Goal: Task Accomplishment & Management: Use online tool/utility

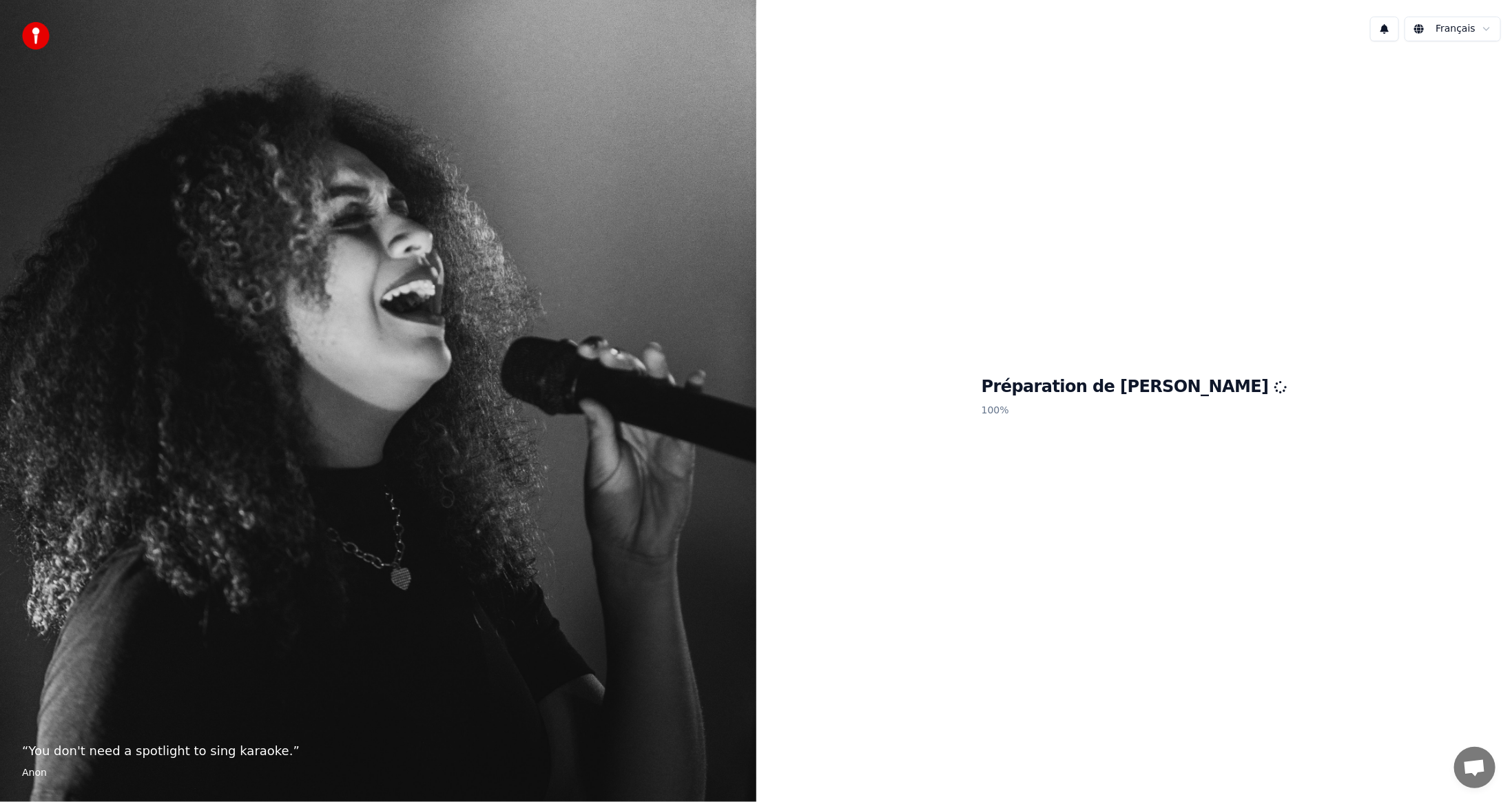
scroll to position [458, 0]
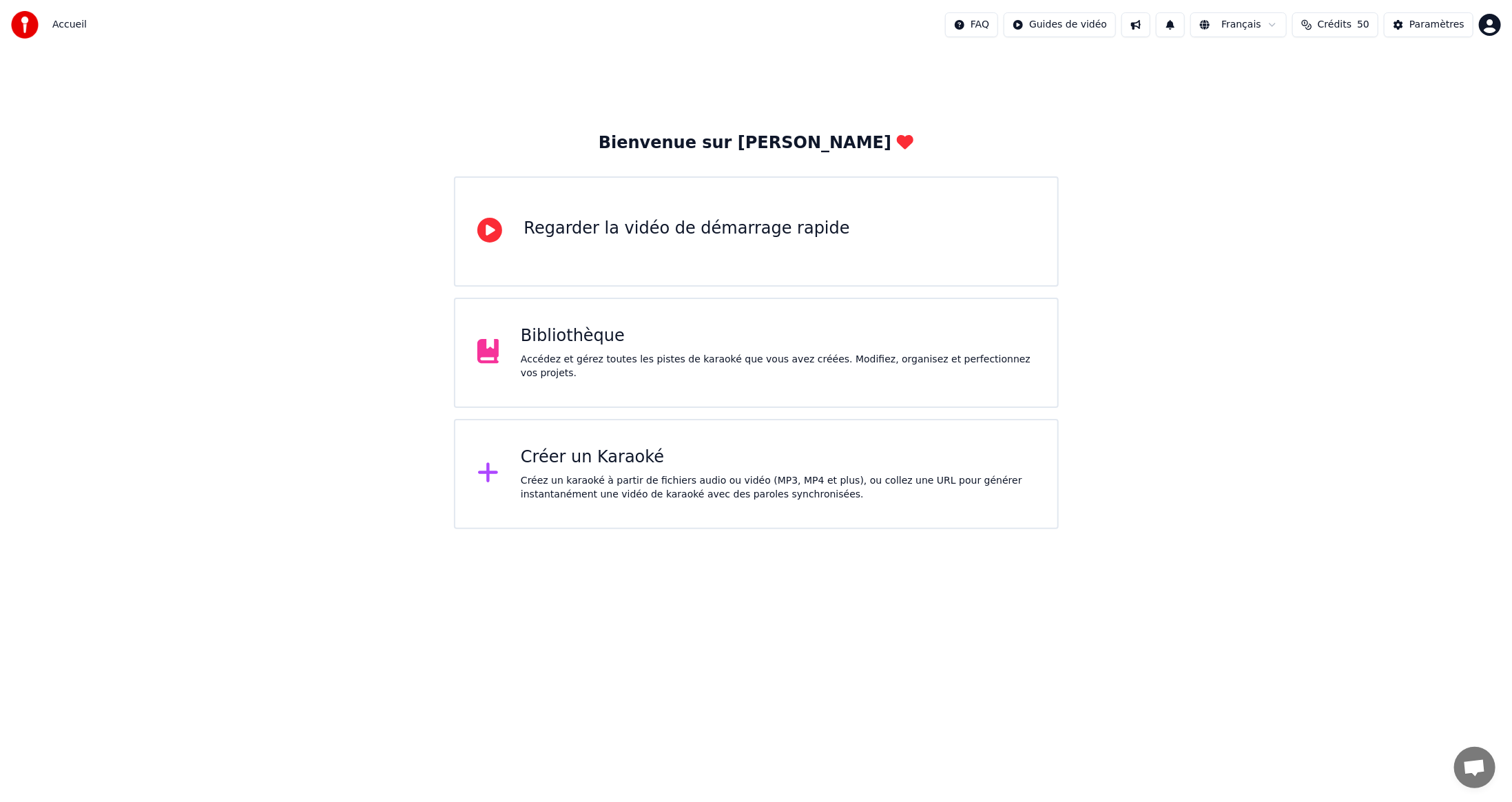
click at [598, 462] on div "Créer un Karaoké" at bounding box center [778, 457] width 515 height 22
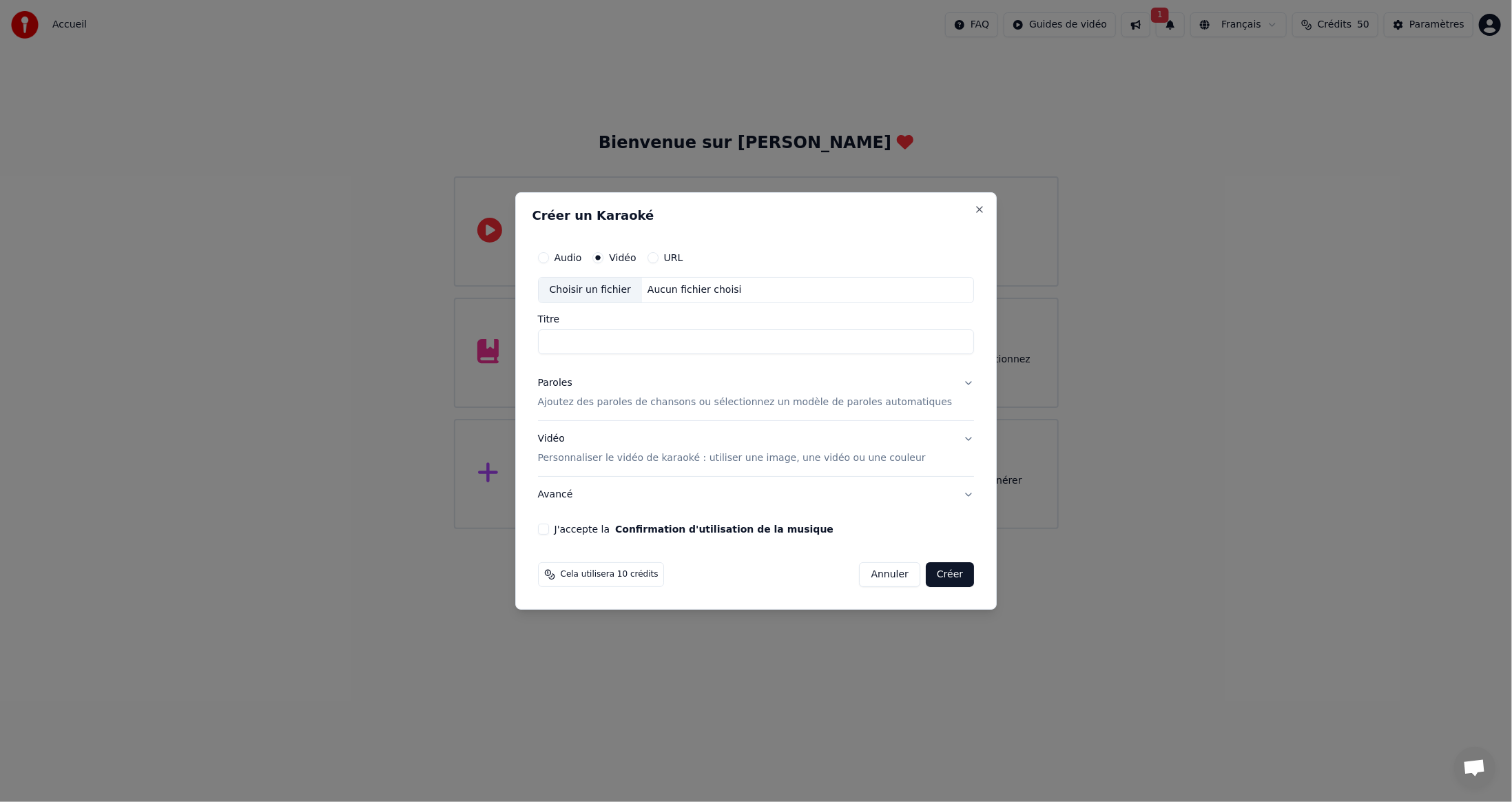
click at [607, 291] on div "Choisir un fichier" at bounding box center [590, 290] width 103 height 25
click at [604, 291] on div "Choisir un fichier" at bounding box center [590, 290] width 103 height 25
click at [587, 290] on div "Choisir un fichier" at bounding box center [590, 290] width 103 height 25
type input "**********"
click at [549, 528] on button "J'accepte la Confirmation d'utilisation de la musique" at bounding box center [544, 529] width 11 height 11
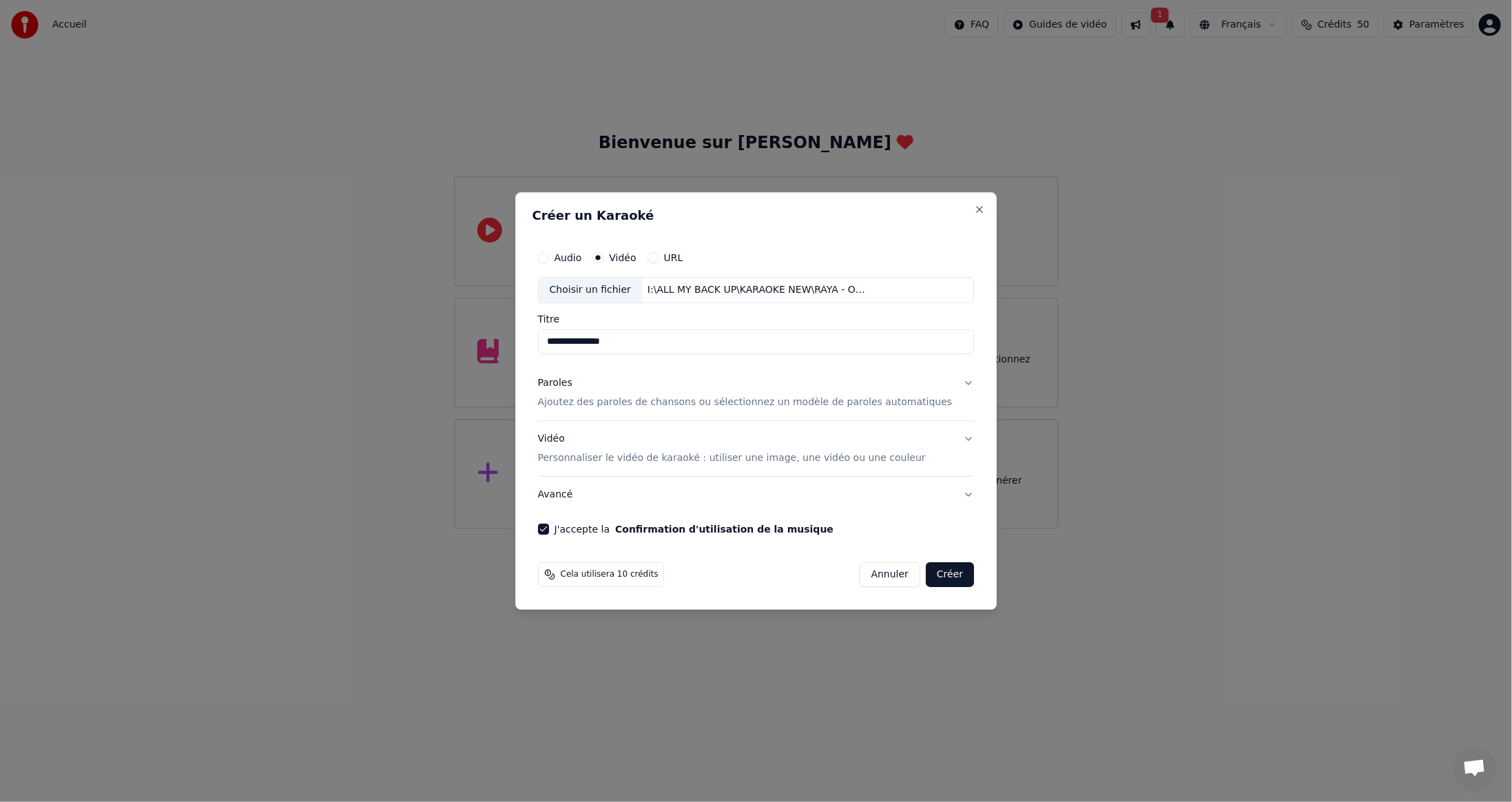
click at [925, 568] on button "Créer" at bounding box center [949, 574] width 49 height 25
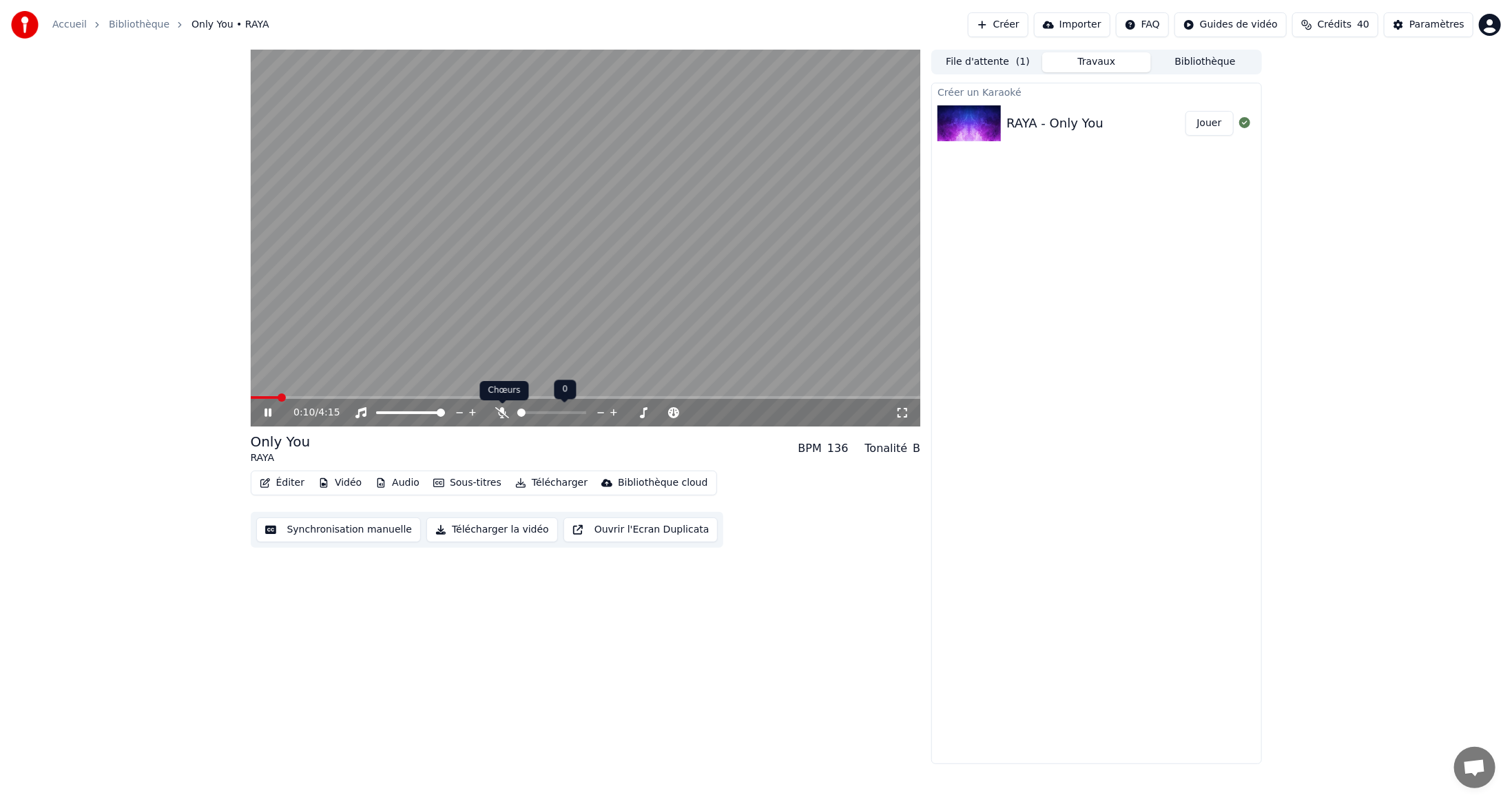
click at [502, 414] on icon at bounding box center [502, 413] width 14 height 11
click at [502, 410] on icon at bounding box center [502, 413] width 8 height 11
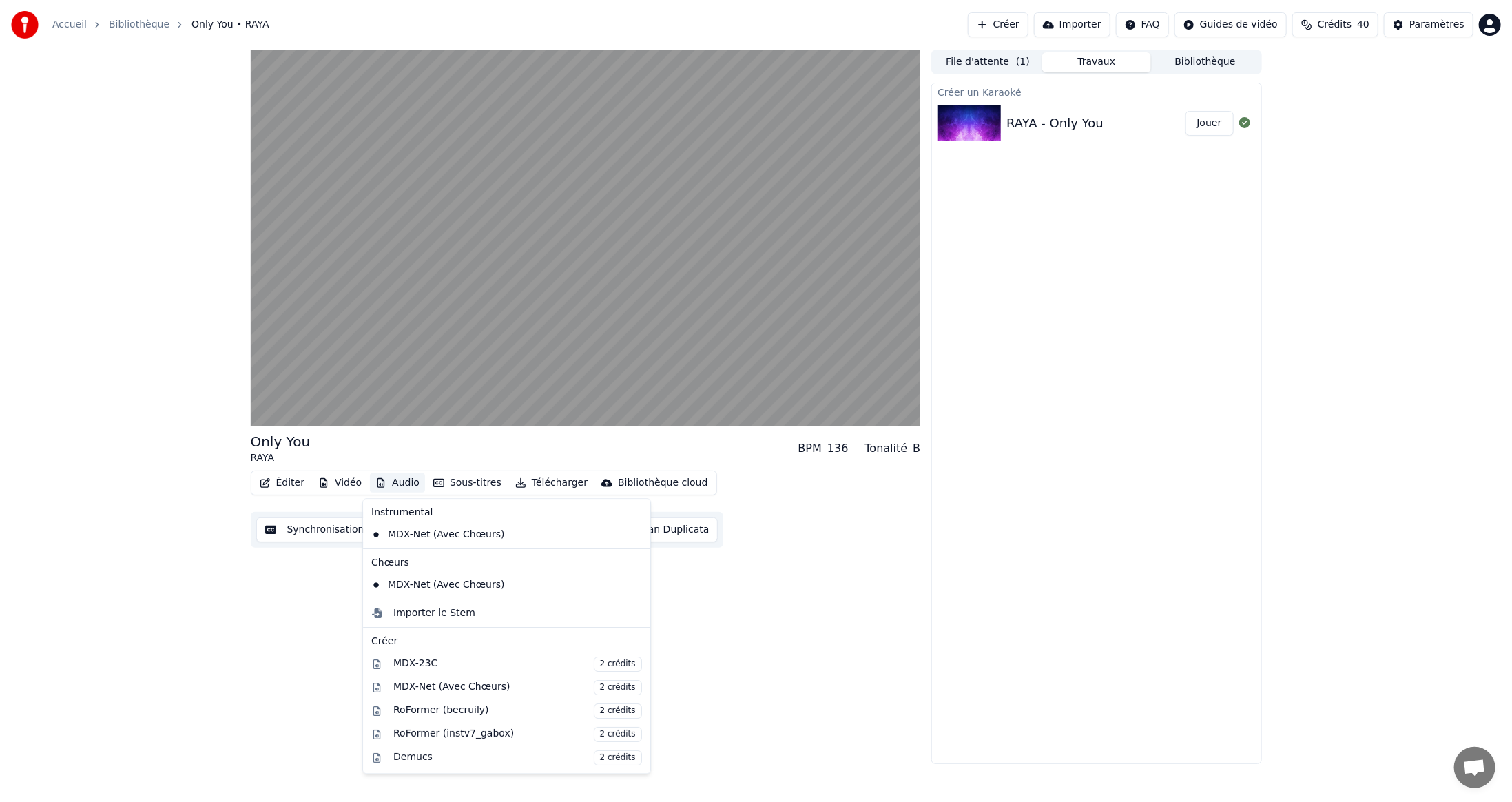
click at [404, 484] on button "Audio" at bounding box center [397, 483] width 55 height 19
click at [418, 659] on div "MDX-23C 2 crédits" at bounding box center [518, 664] width 249 height 15
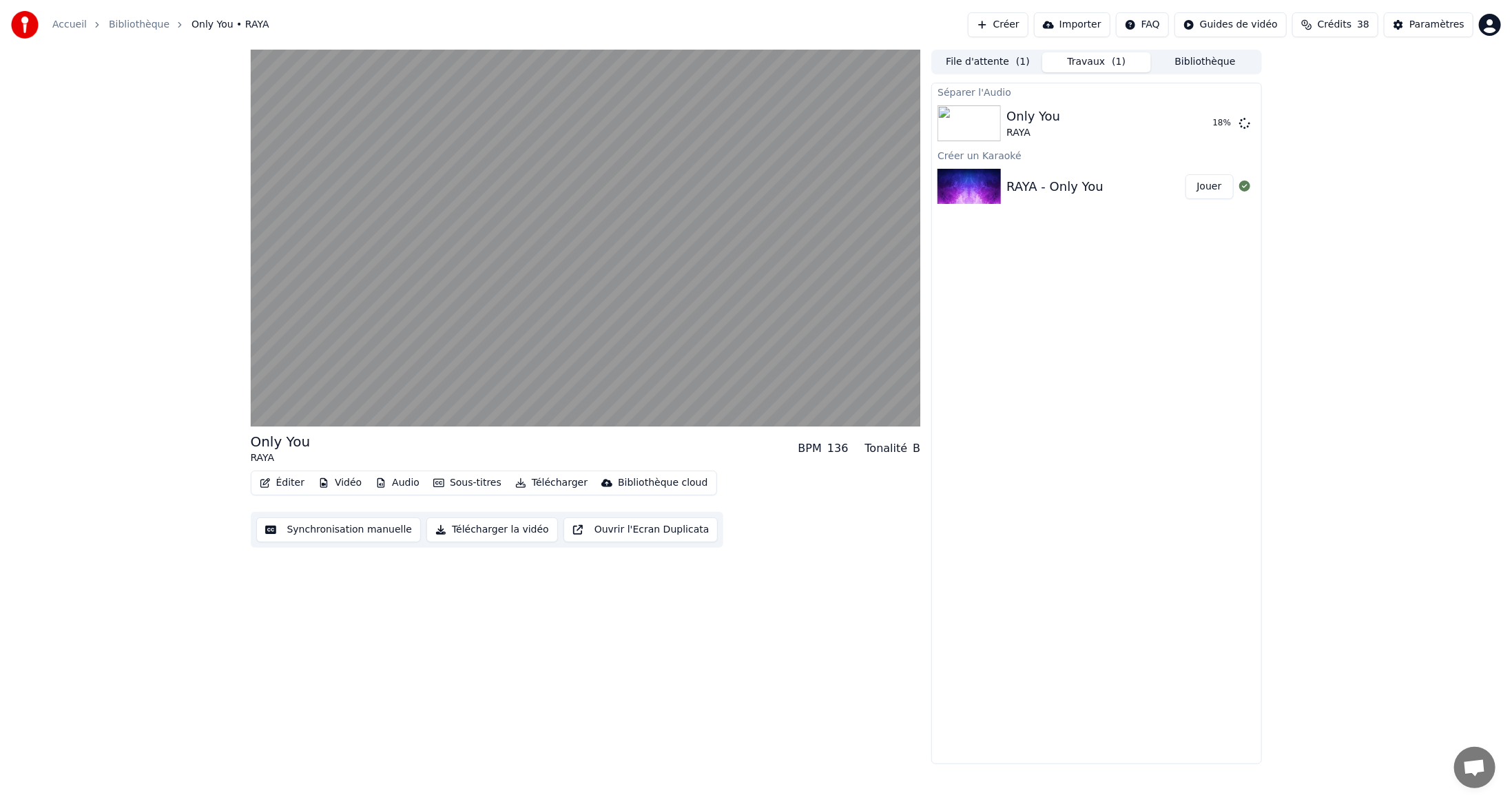
click at [397, 483] on button "Audio" at bounding box center [397, 483] width 55 height 19
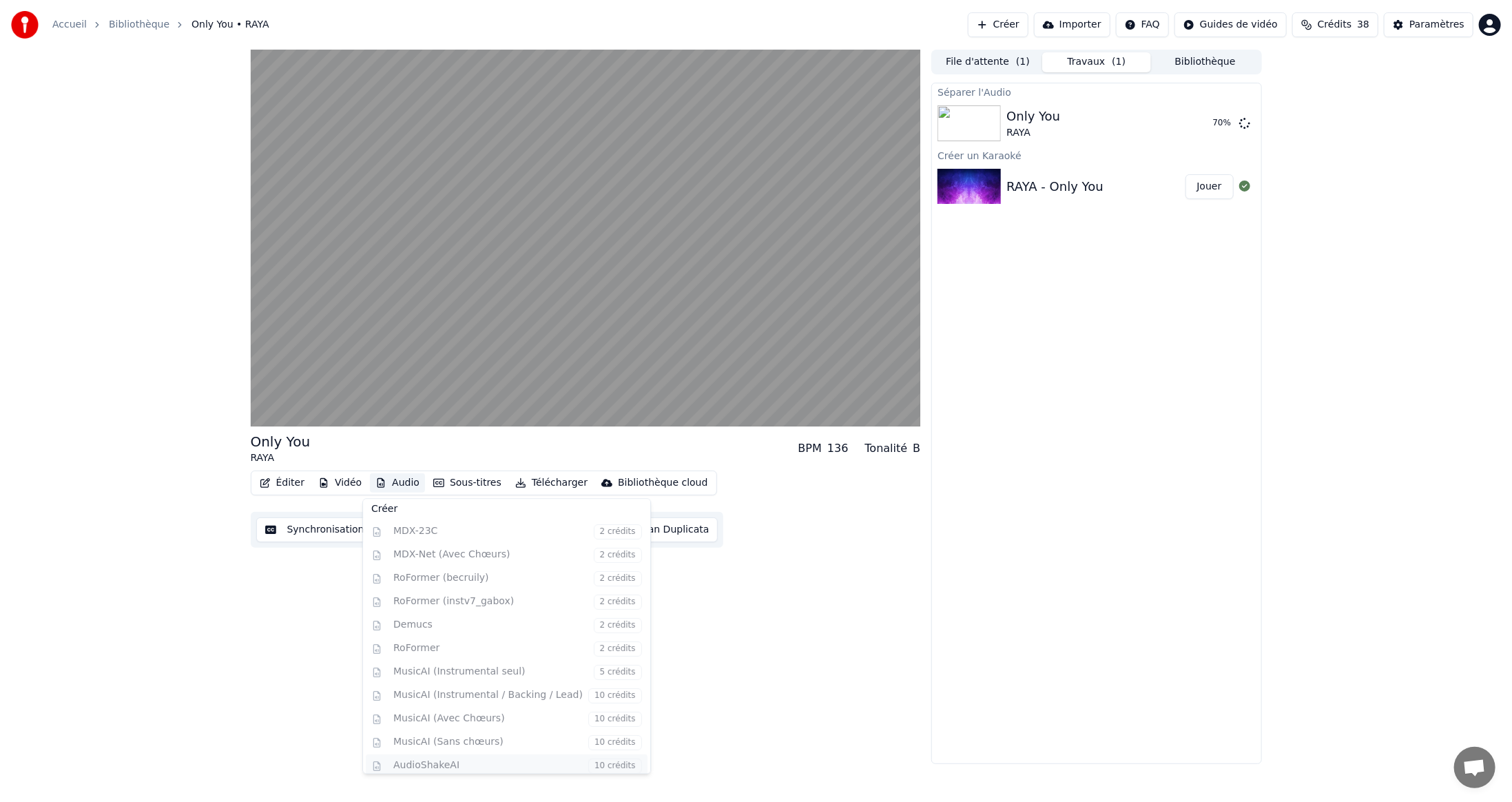
scroll to position [177, 0]
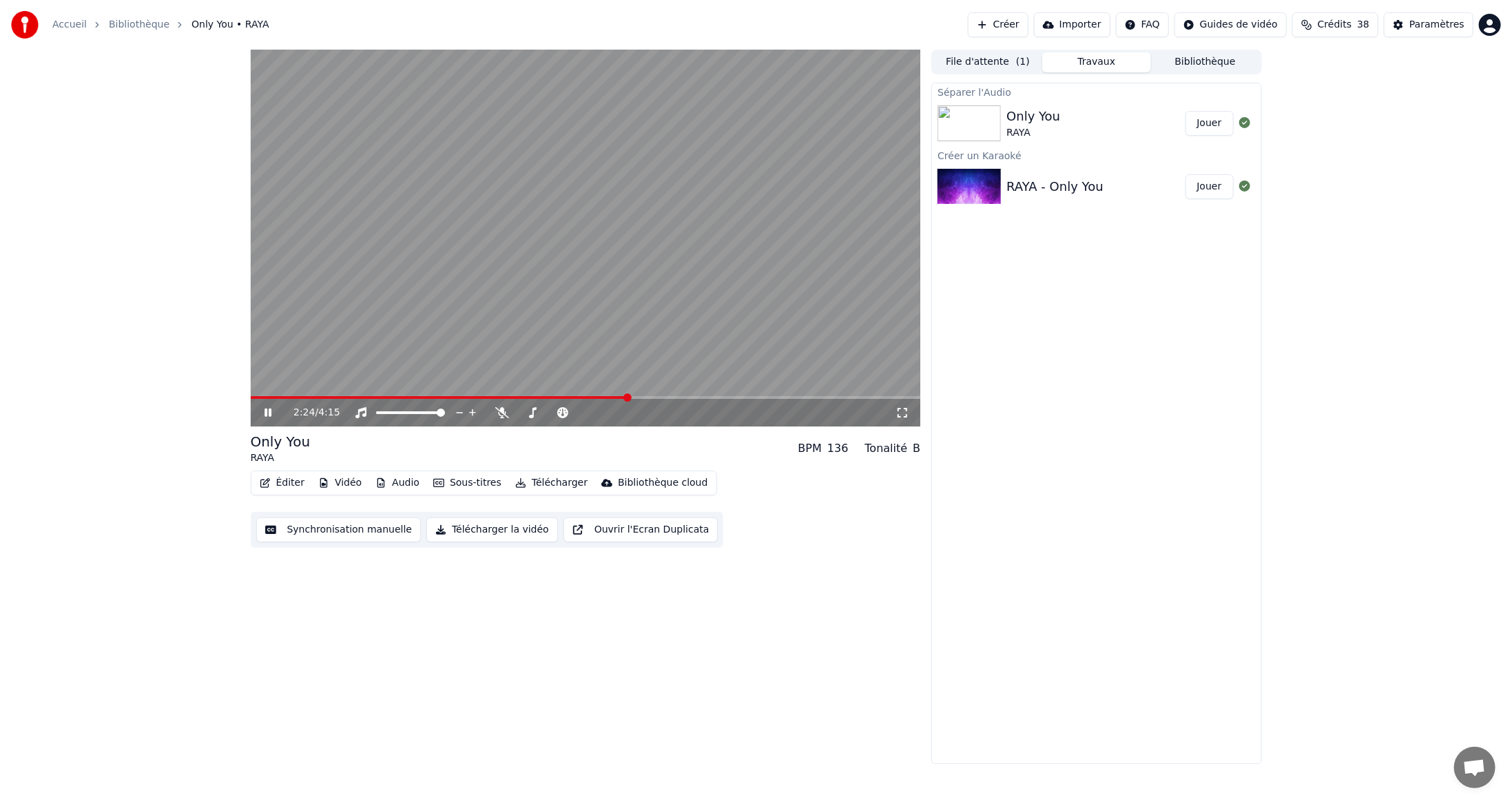
click at [627, 397] on span at bounding box center [586, 397] width 670 height 3
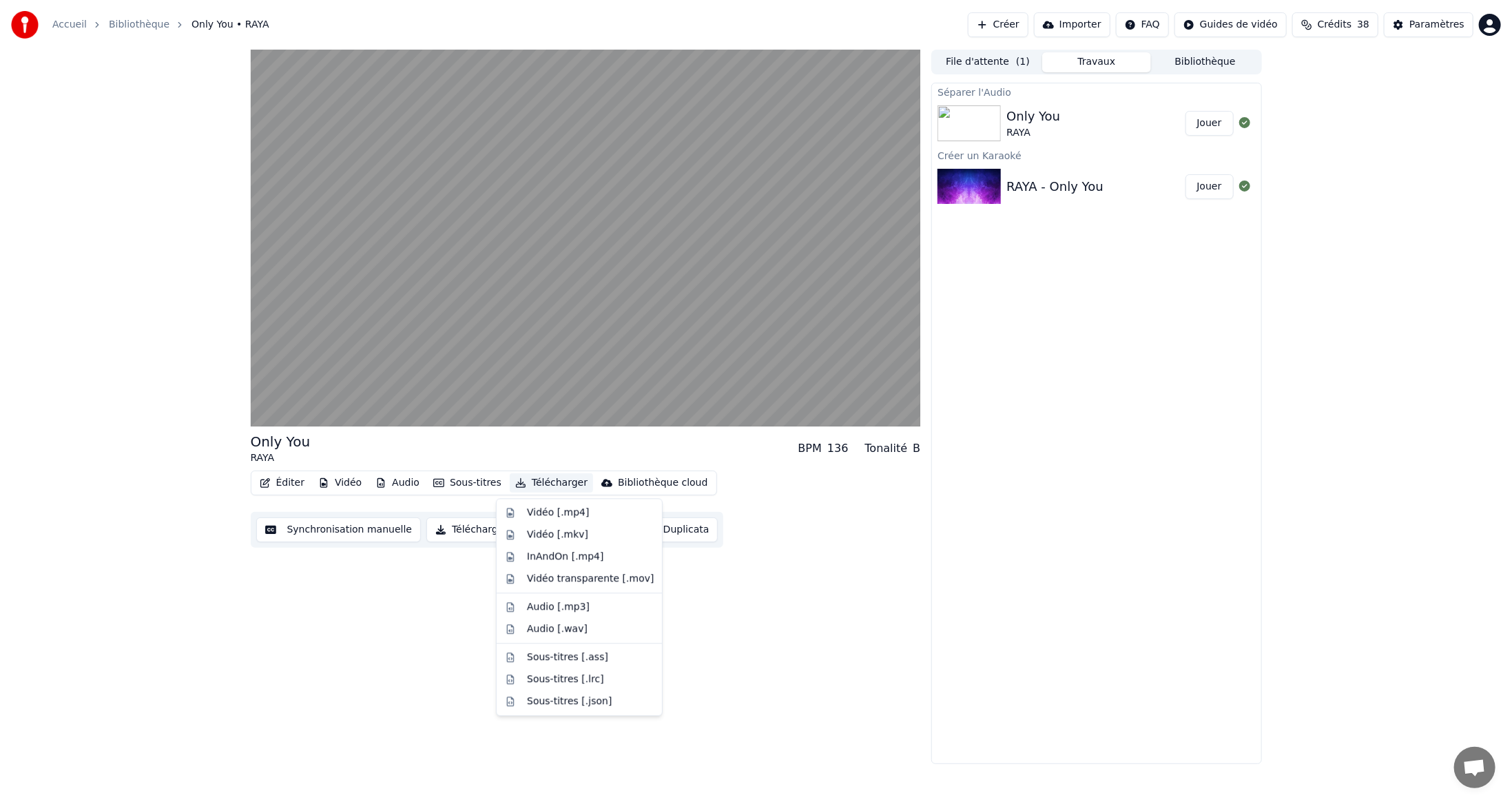
click at [550, 483] on button "Télécharger" at bounding box center [551, 483] width 84 height 19
click at [539, 514] on div "Vidéo [.mp4]" at bounding box center [558, 513] width 62 height 14
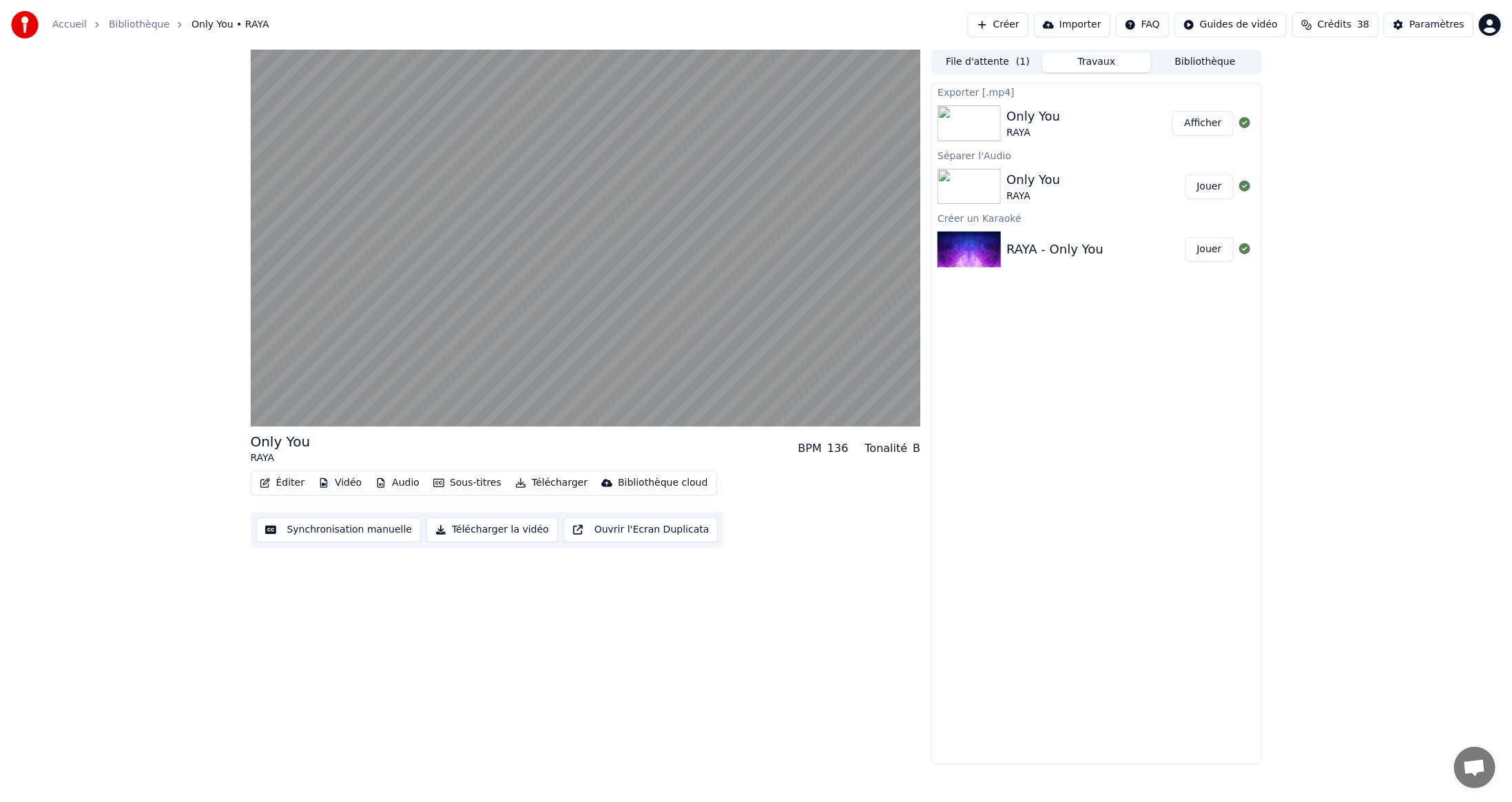
click at [1208, 124] on button "Afficher" at bounding box center [1203, 123] width 60 height 25
